Goal: Information Seeking & Learning: Find specific fact

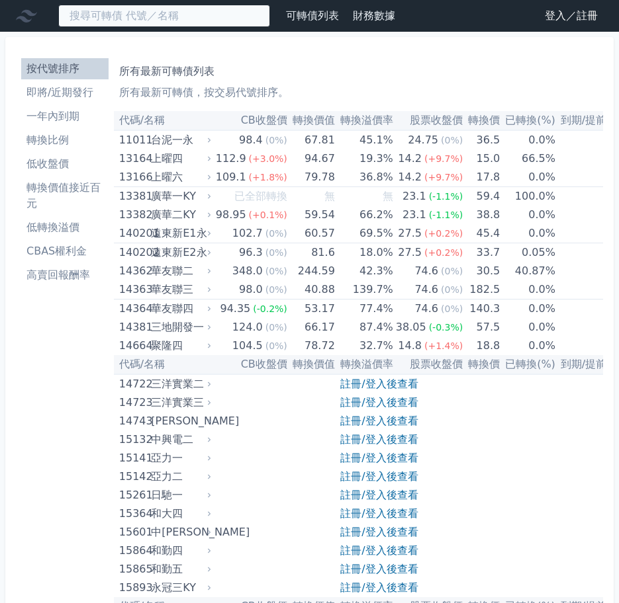
click at [173, 13] on input at bounding box center [164, 16] width 212 height 22
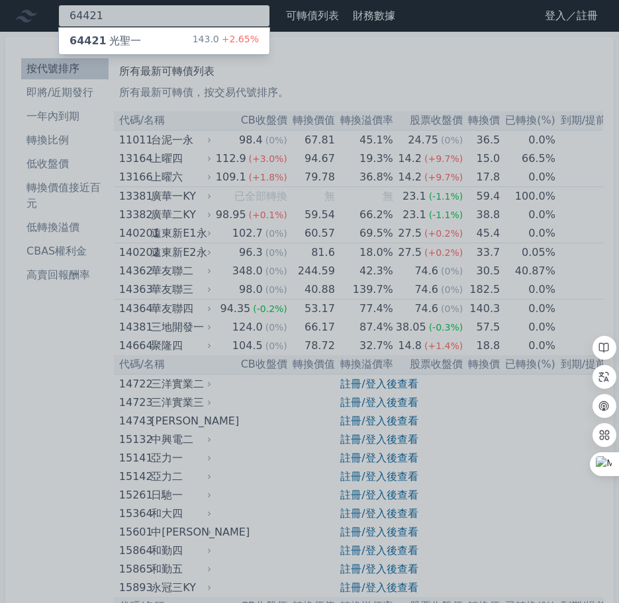
type input "64421"
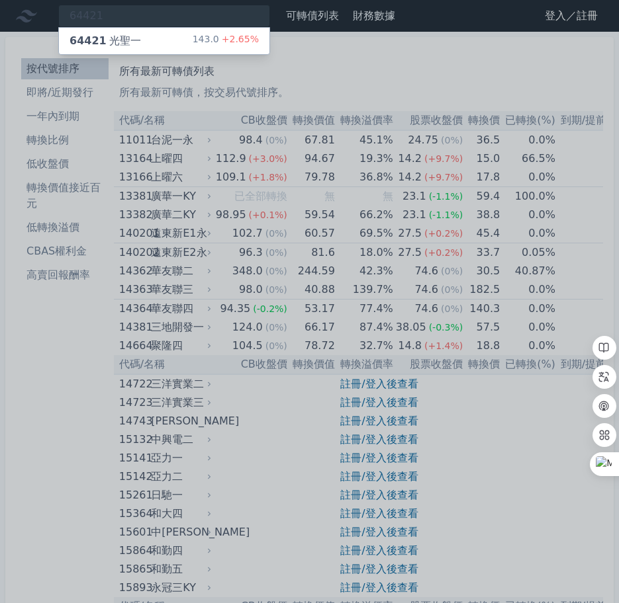
click at [179, 52] on div "64421 光聖一 143.0 +2.65%" at bounding box center [164, 41] width 210 height 26
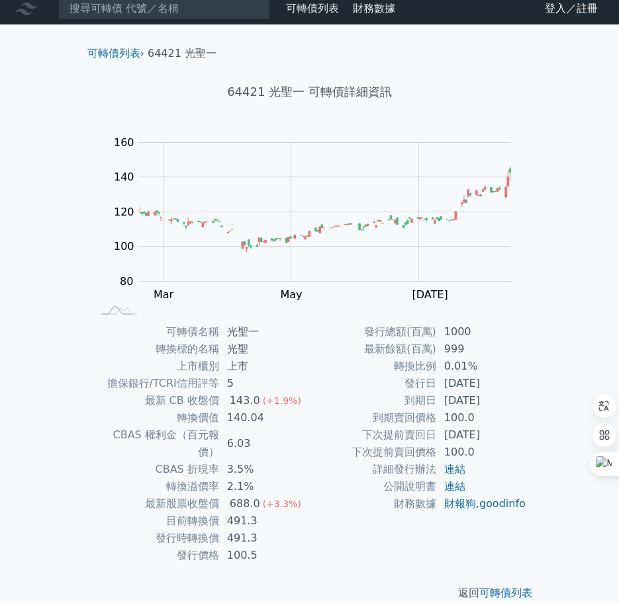
scroll to position [9, 0]
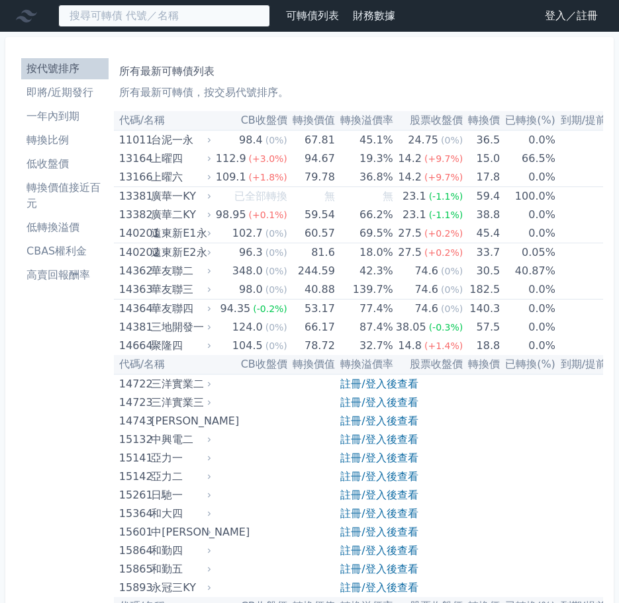
click at [162, 19] on input at bounding box center [164, 16] width 212 height 22
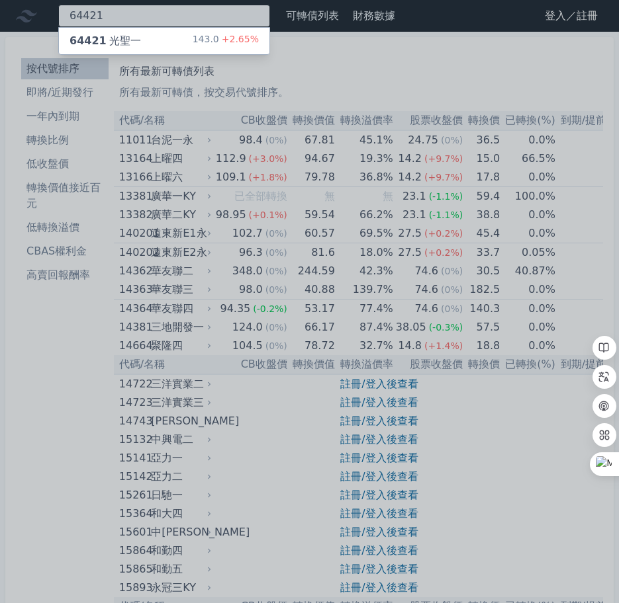
type input "64421"
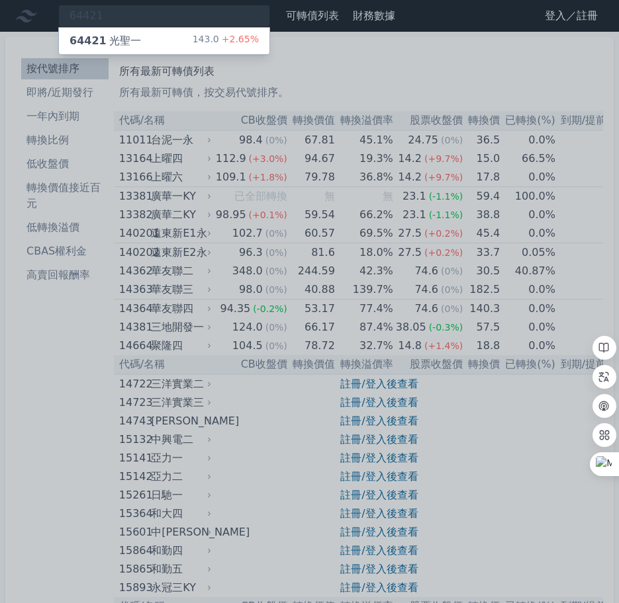
click at [200, 36] on div "143.0 +2.65%" at bounding box center [226, 41] width 66 height 16
